Goal: Task Accomplishment & Management: Manage account settings

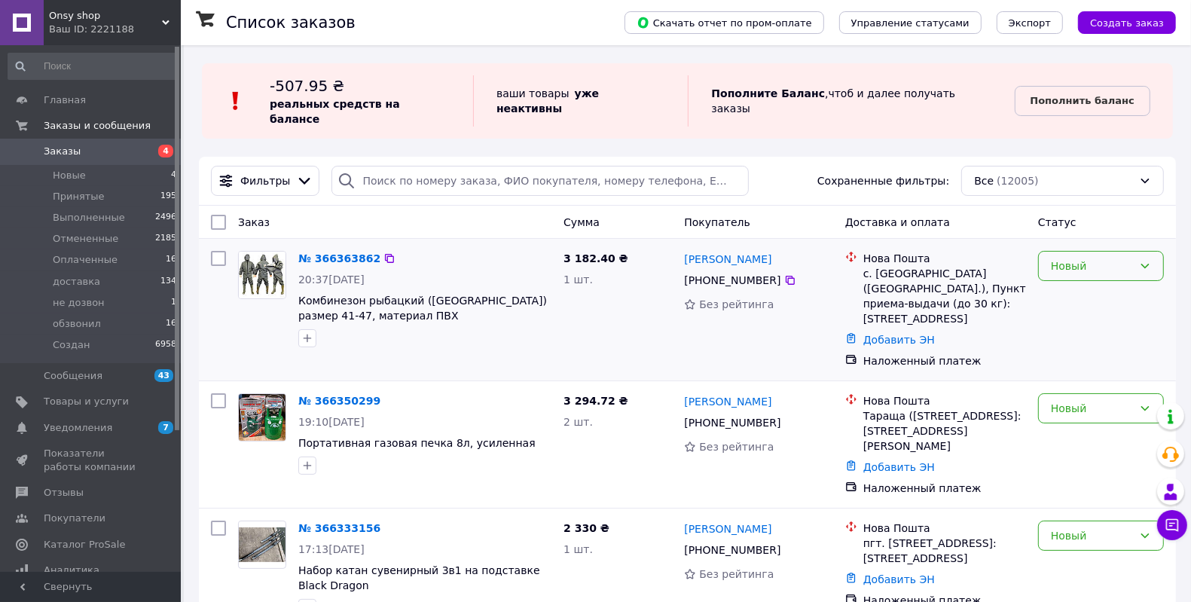
click at [1121, 258] on div "Новый" at bounding box center [1092, 266] width 82 height 17
click at [1094, 278] on li "Принят" at bounding box center [1101, 282] width 124 height 27
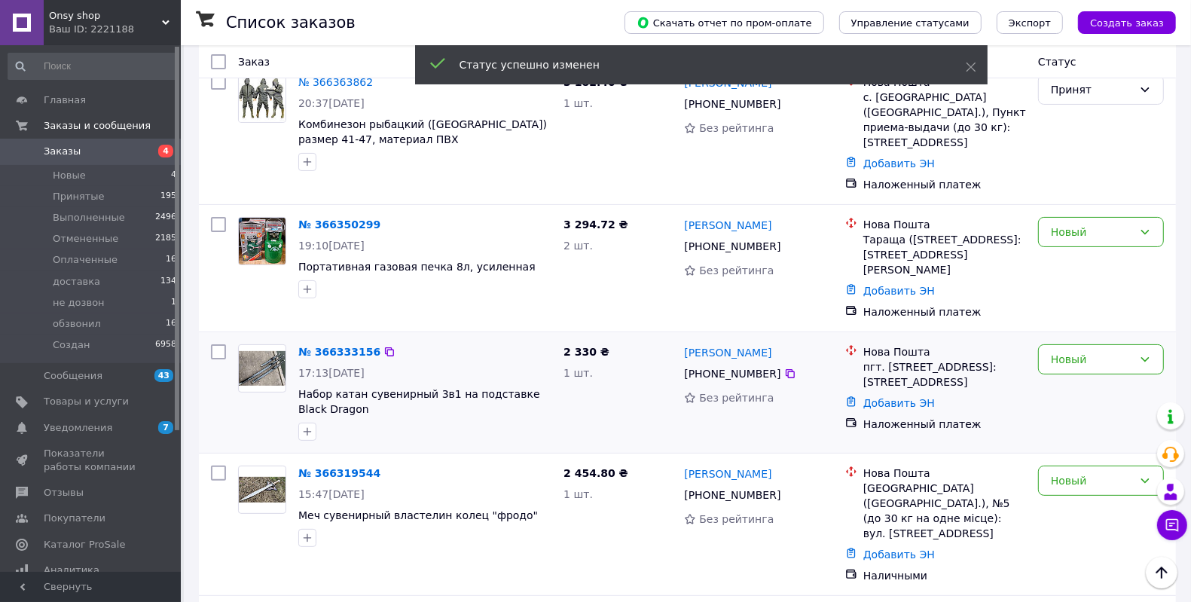
scroll to position [188, 0]
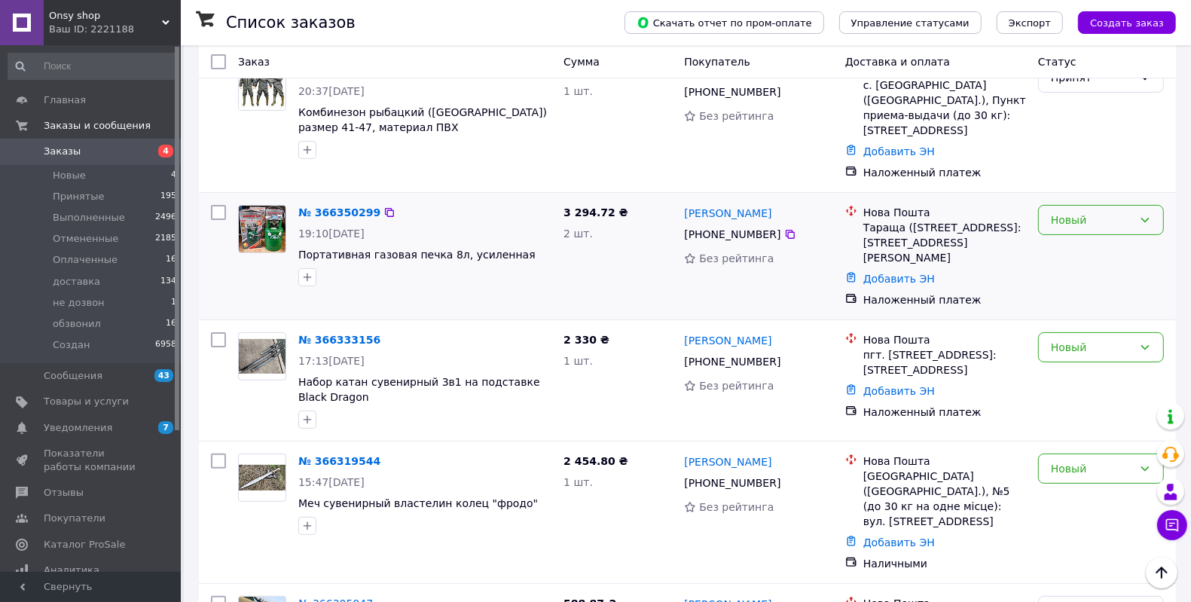
click at [1070, 212] on div "Новый" at bounding box center [1092, 220] width 82 height 17
click at [1063, 222] on li "Принят" at bounding box center [1101, 221] width 124 height 27
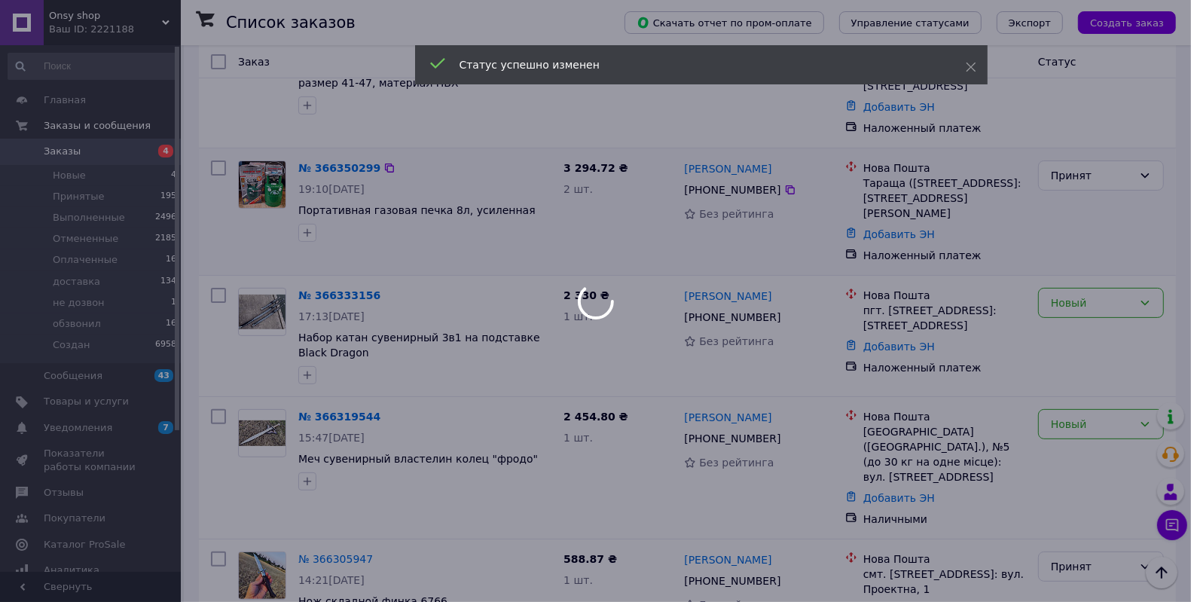
scroll to position [283, 0]
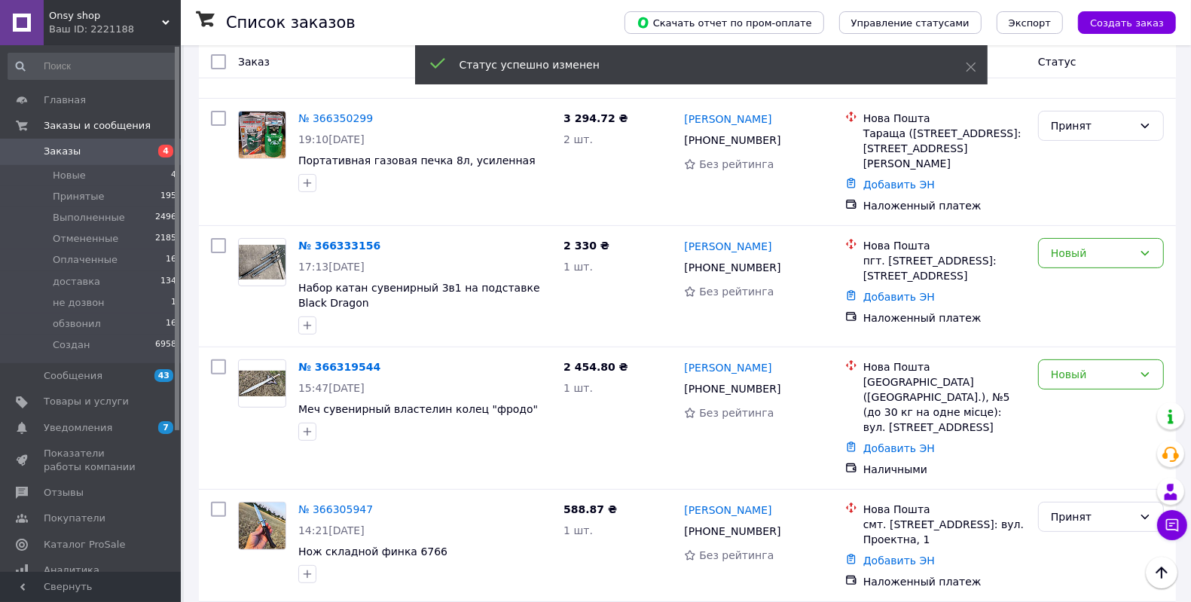
click at [1069, 245] on div "Новый" at bounding box center [1092, 253] width 82 height 17
click at [1064, 236] on li "Принят" at bounding box center [1101, 239] width 124 height 27
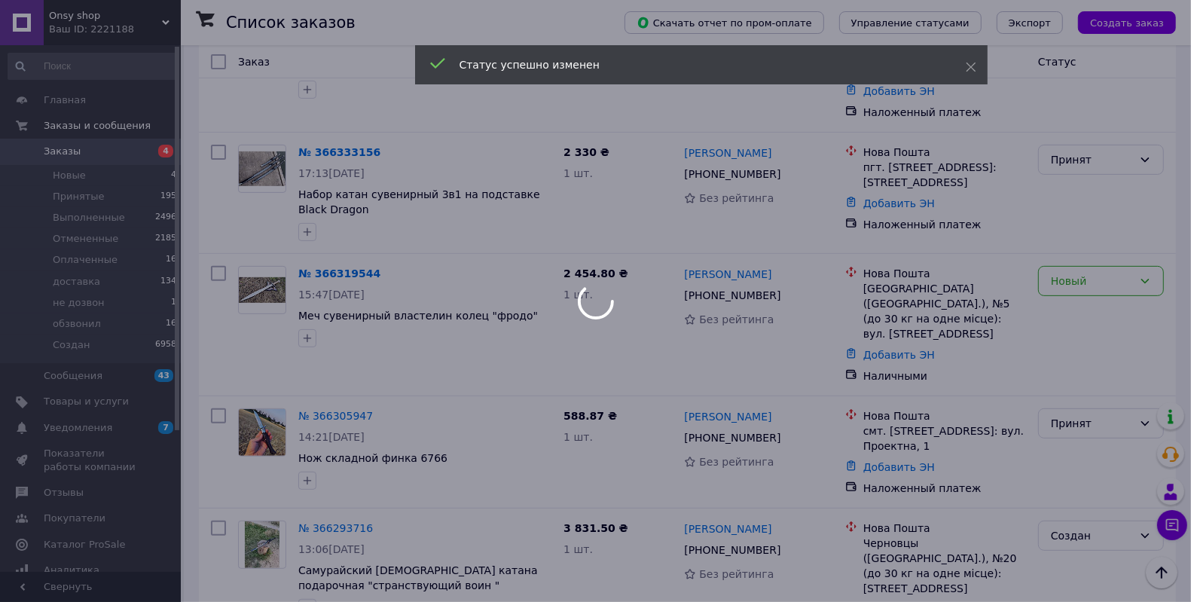
scroll to position [377, 0]
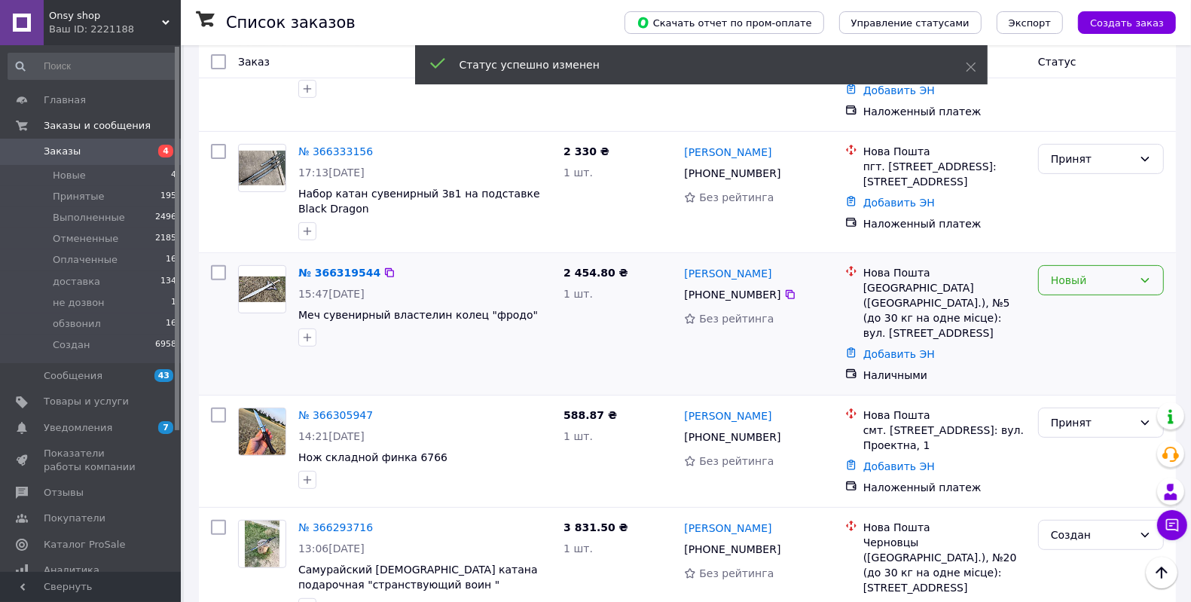
click at [1055, 272] on div "Новый" at bounding box center [1092, 280] width 82 height 17
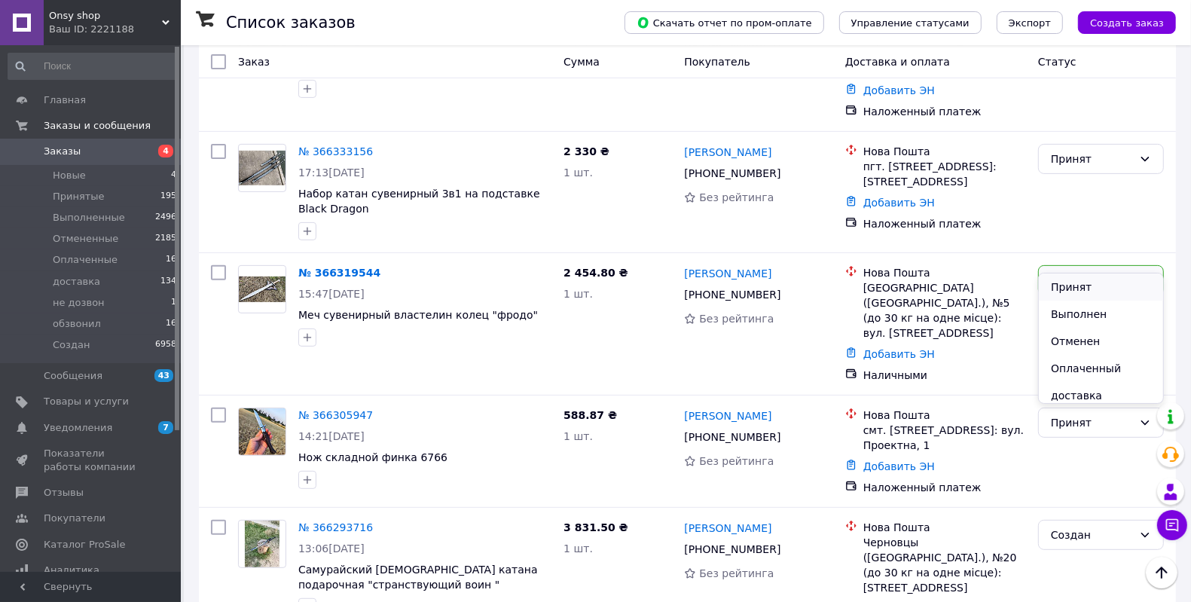
click at [1050, 288] on li "Принят" at bounding box center [1101, 287] width 124 height 27
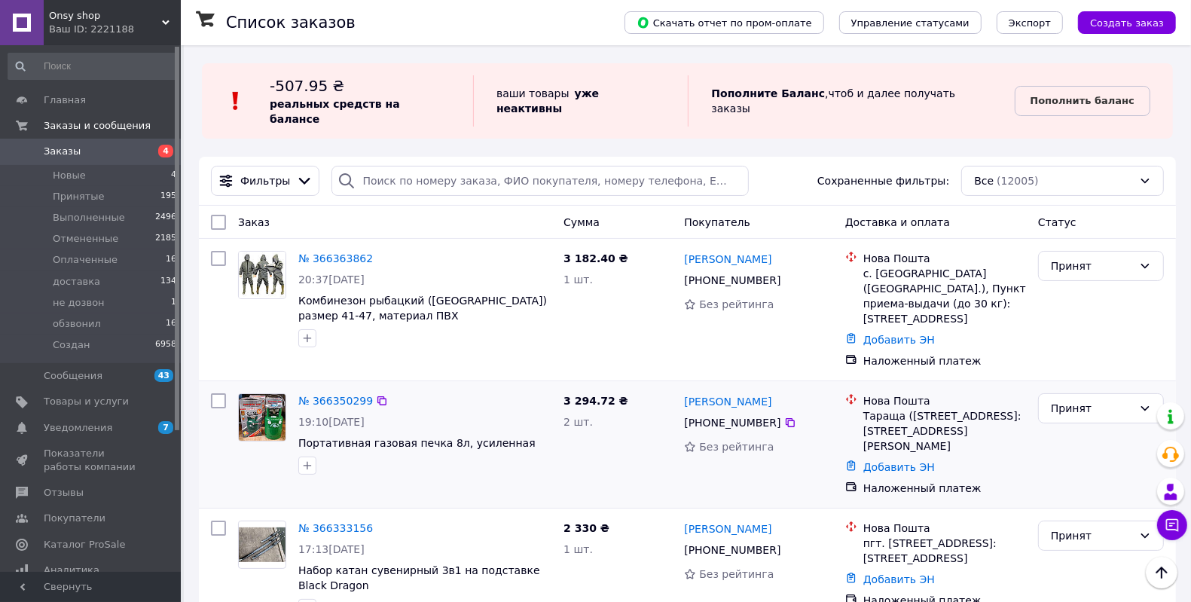
scroll to position [0, 0]
click at [78, 23] on div "Ваш ID: 2221188" at bounding box center [115, 30] width 132 height 14
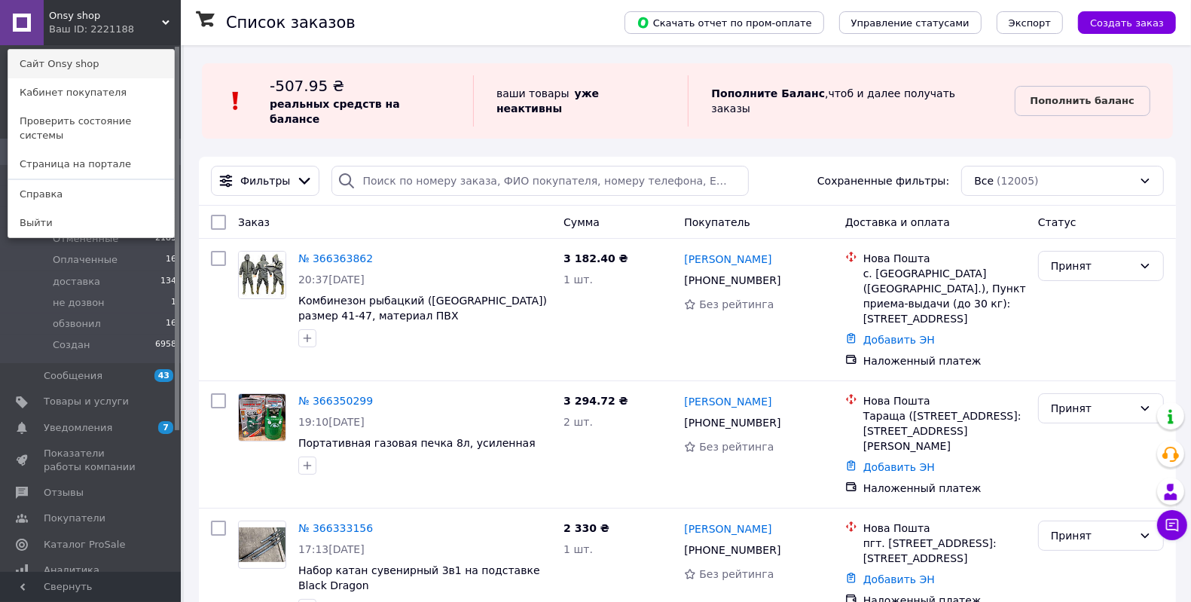
click at [80, 69] on link "Сайт Onsy shop" at bounding box center [91, 64] width 166 height 29
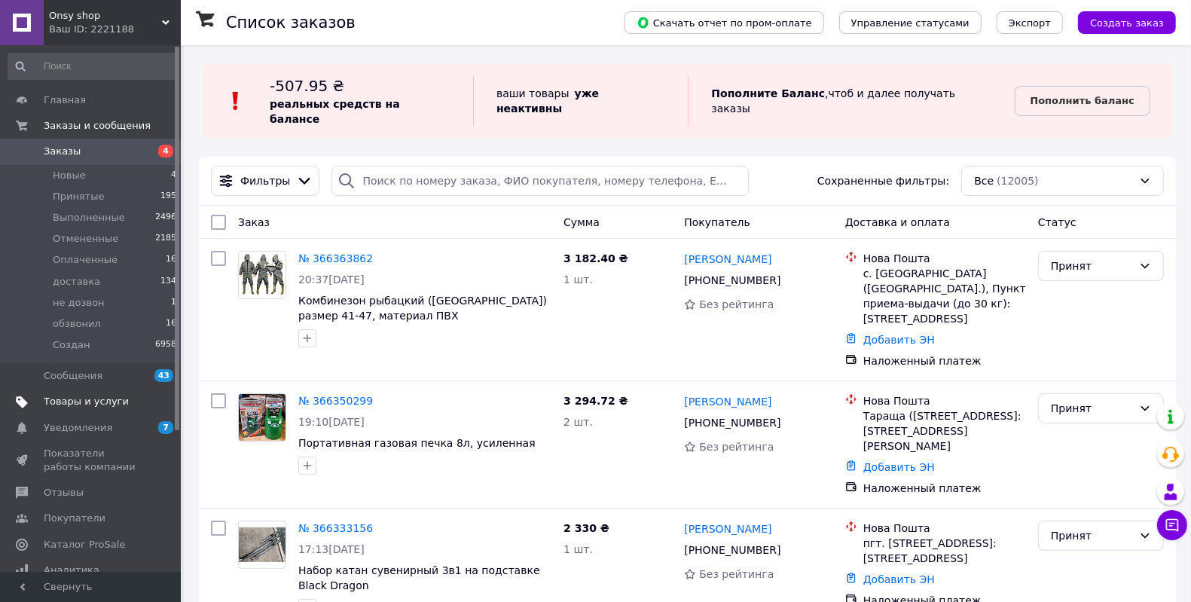
click at [67, 399] on span "Товары и услуги" at bounding box center [86, 402] width 85 height 14
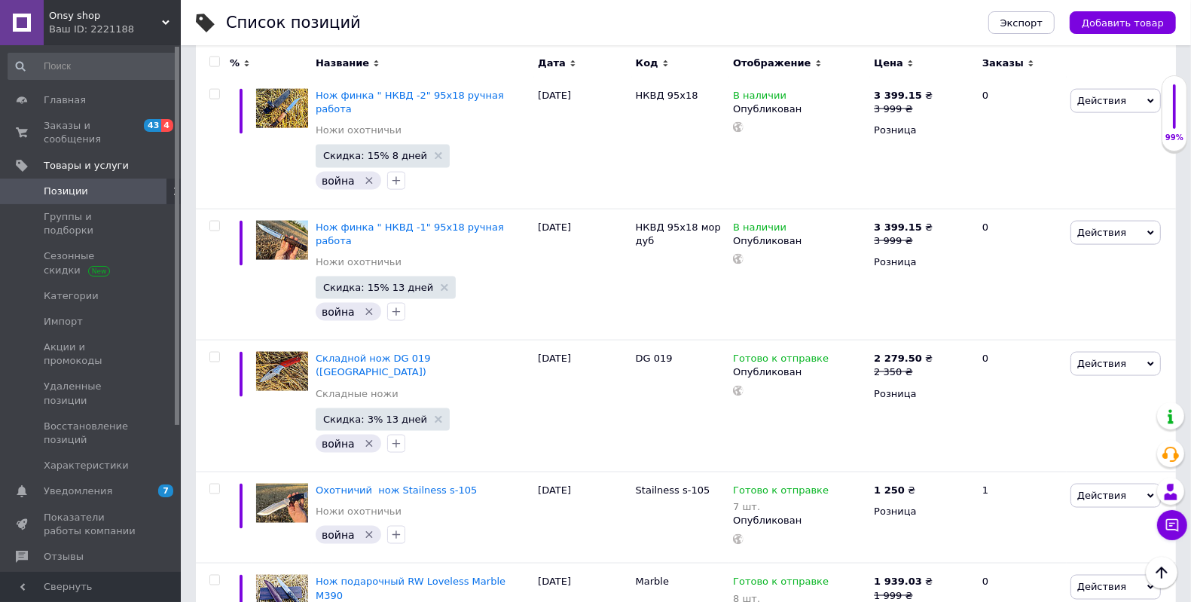
scroll to position [11694, 0]
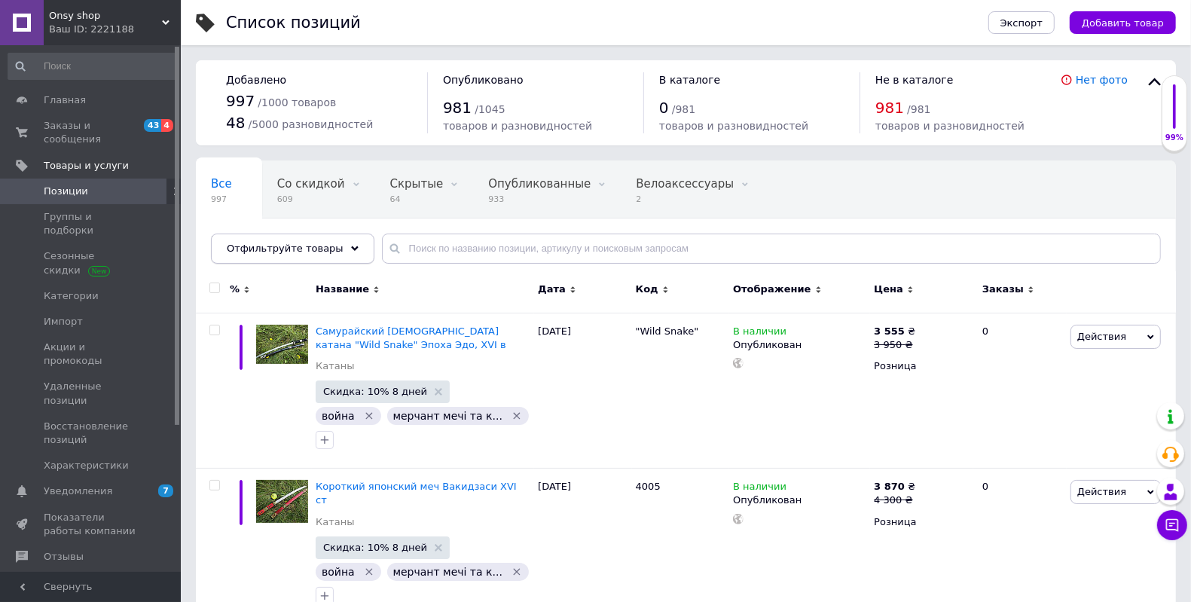
click at [287, 248] on span "Отфильтруйте товары" at bounding box center [285, 248] width 117 height 11
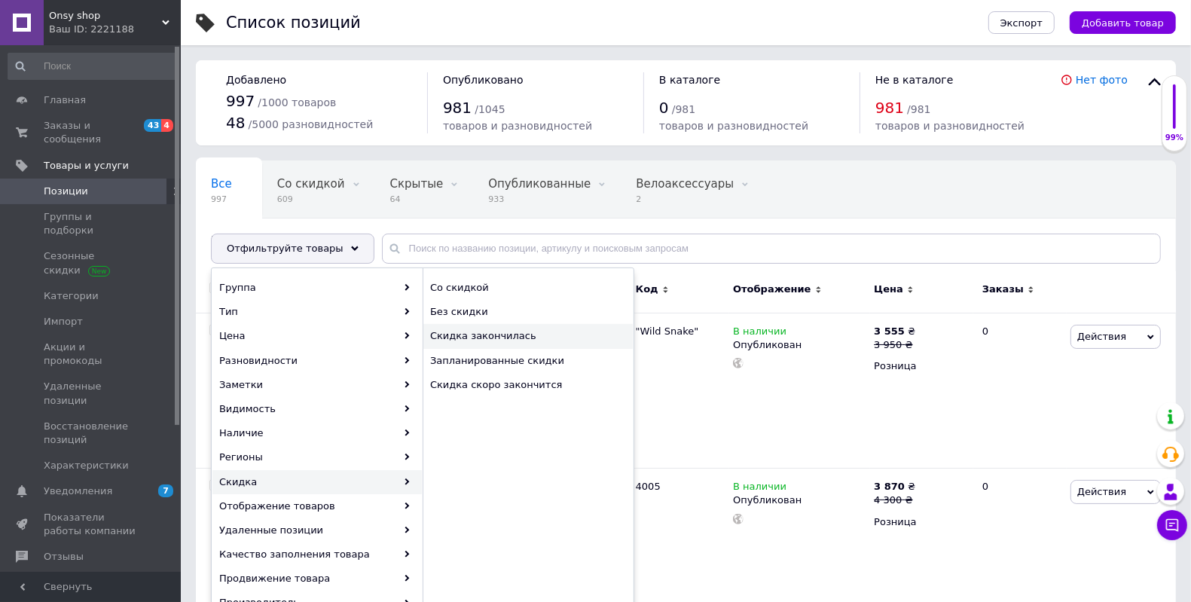
click at [452, 336] on span "Скидка закончилась" at bounding box center [519, 336] width 179 height 14
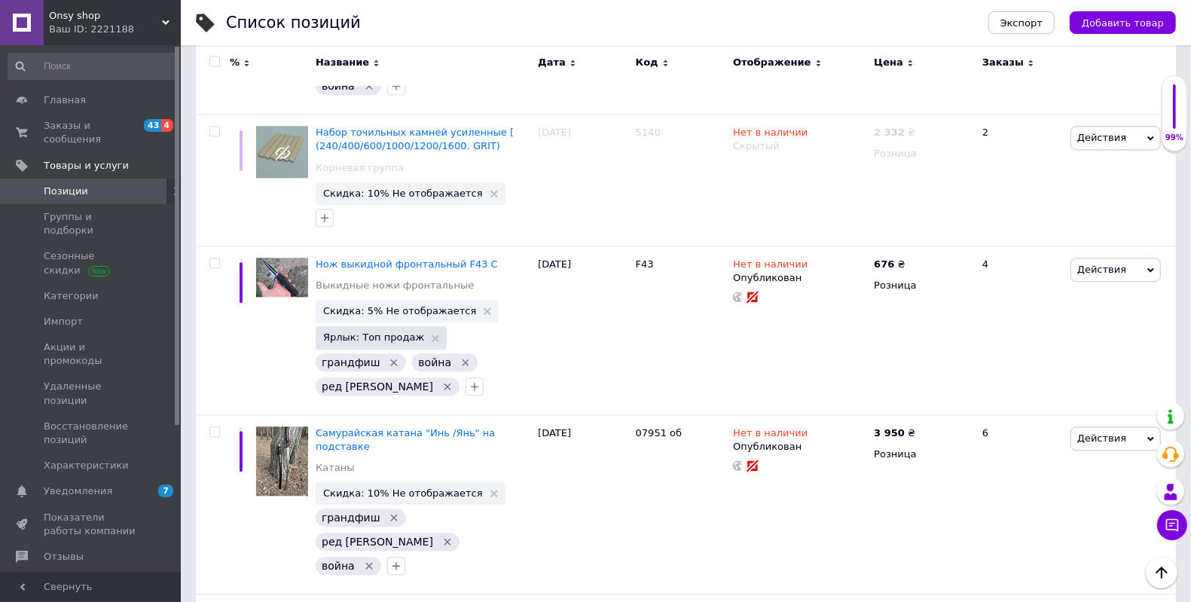
scroll to position [12151, 0]
